Goal: Book appointment/travel/reservation

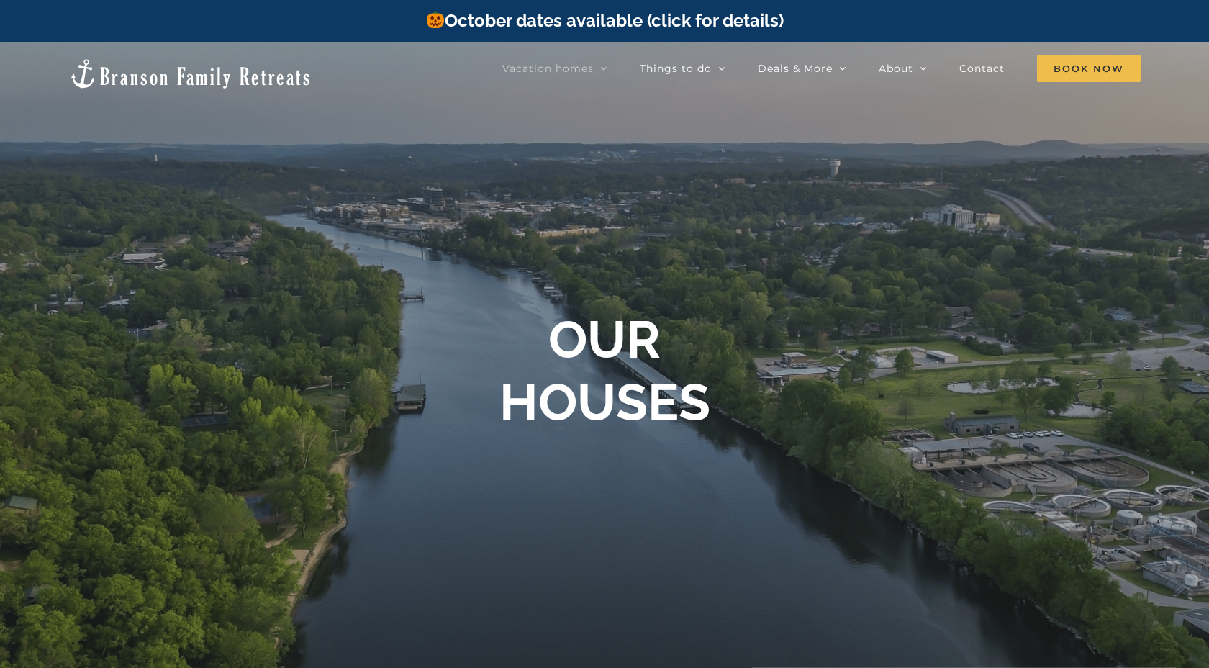
click at [661, 21] on link "October dates available (click for details)" at bounding box center [604, 20] width 358 height 21
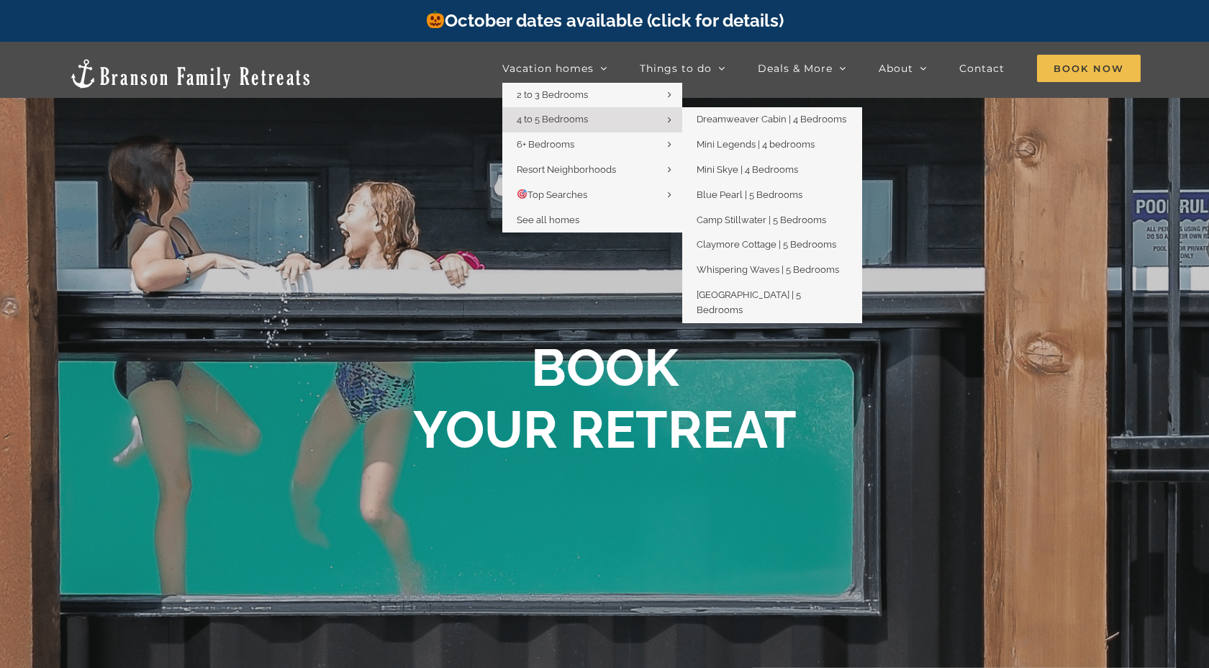
click at [567, 122] on span "4 to 5 Bedrooms" at bounding box center [552, 119] width 71 height 11
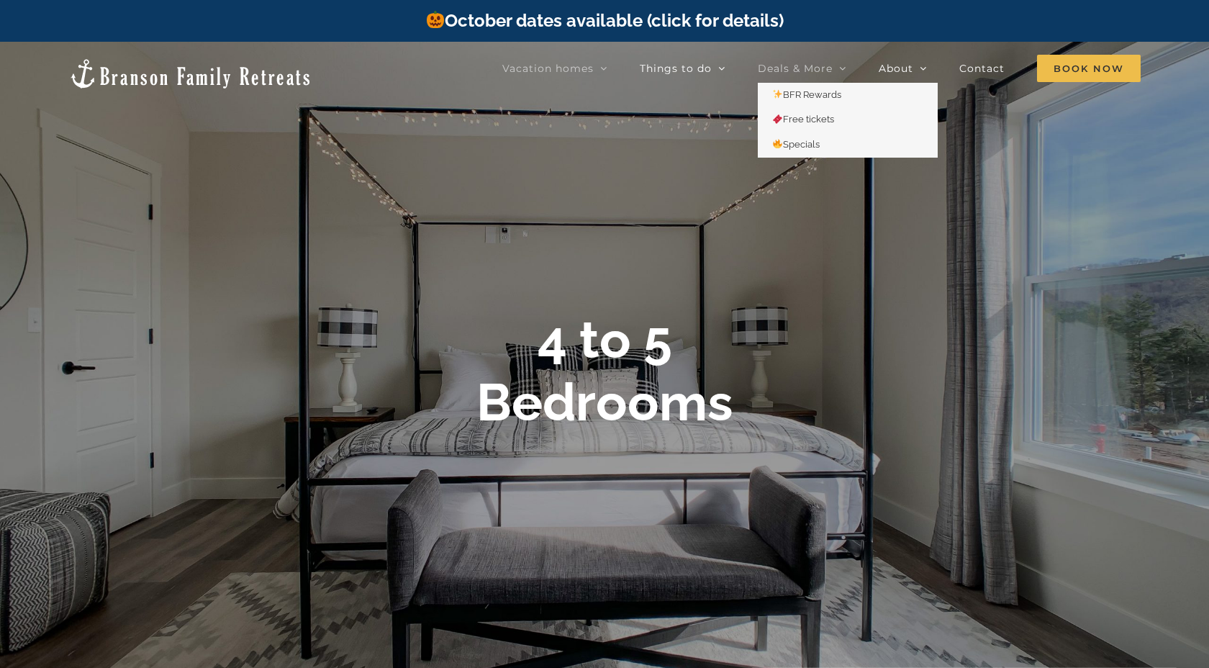
click at [826, 72] on span "Deals & More" at bounding box center [795, 68] width 75 height 10
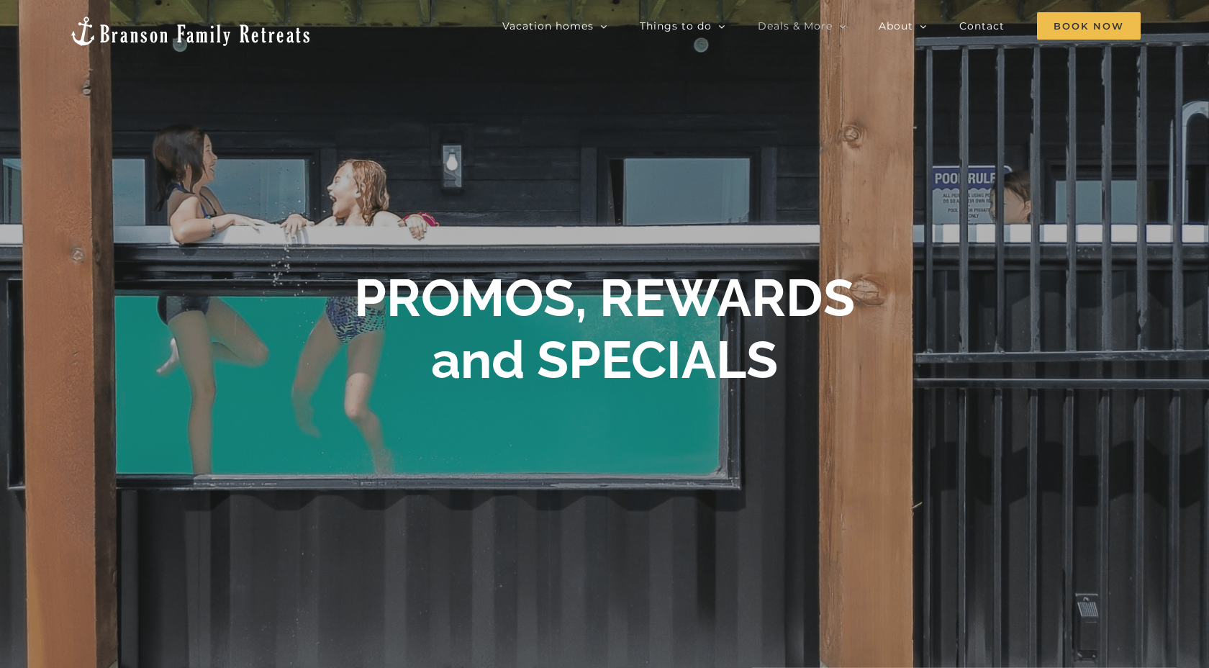
click at [161, 25] on img at bounding box center [190, 31] width 244 height 32
